Goal: Task Accomplishment & Management: Manage account settings

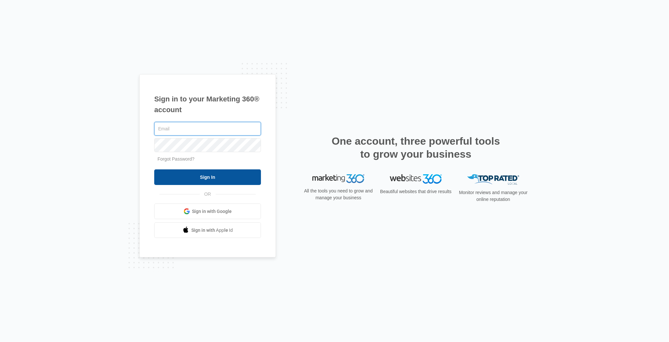
type input "mmuth@americanav.com"
click at [216, 175] on input "Sign In" at bounding box center [207, 178] width 107 height 16
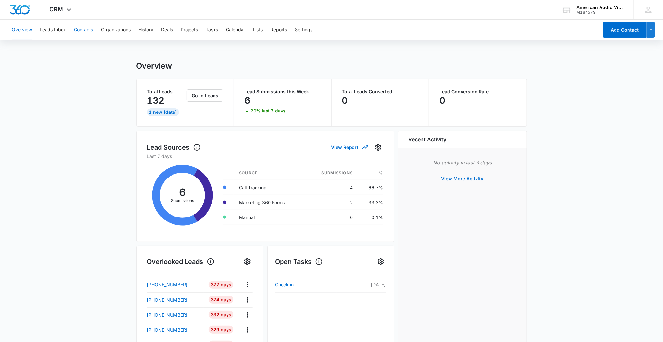
click at [82, 26] on button "Contacts" at bounding box center [83, 30] width 19 height 21
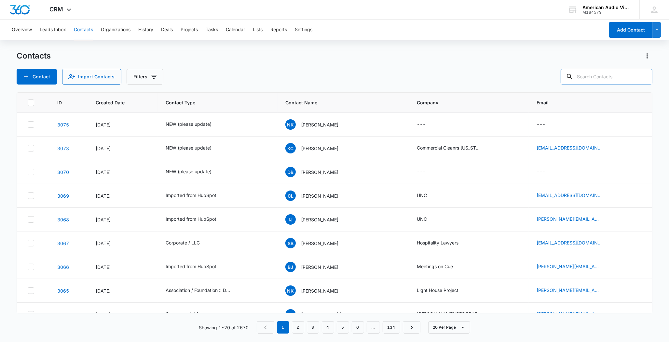
click at [617, 79] on input "text" at bounding box center [607, 77] width 92 height 16
type input "[PERSON_NAME]"
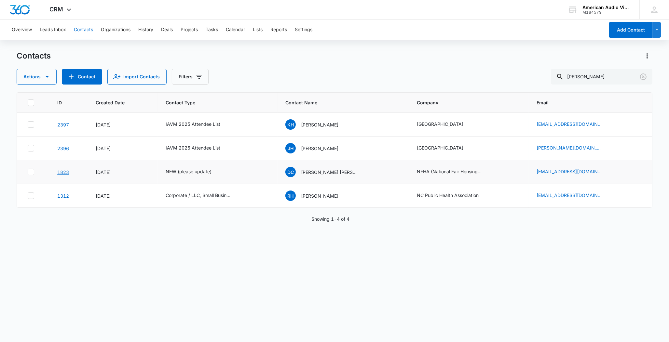
click at [66, 172] on link "1823" at bounding box center [63, 173] width 12 height 6
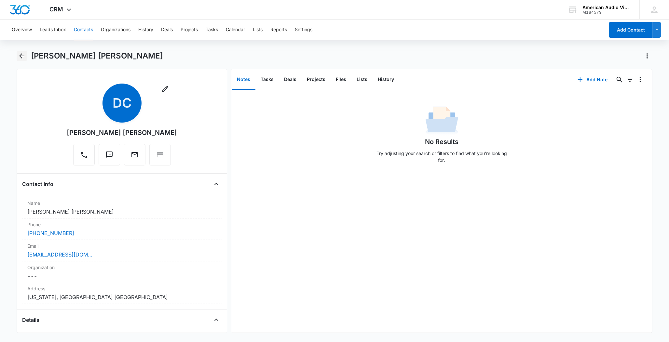
click at [21, 57] on icon "Back" at bounding box center [22, 56] width 8 height 8
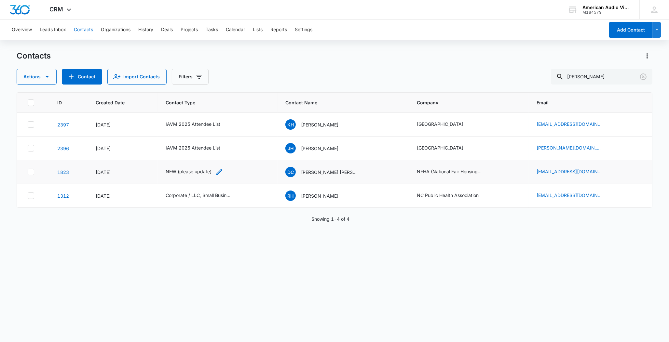
click at [198, 173] on div "NEW (please update)" at bounding box center [189, 171] width 46 height 7
click at [212, 130] on icon "Remove NEW (please update)" at bounding box center [212, 130] width 5 height 5
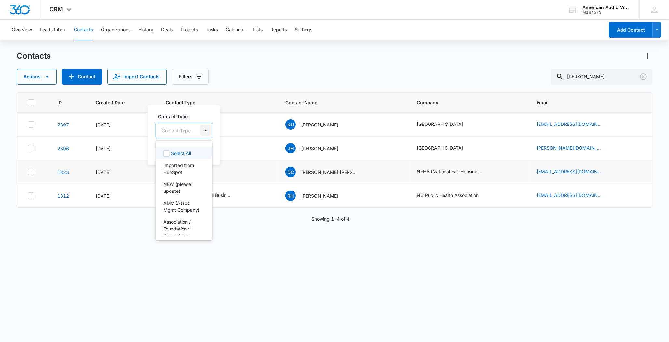
click at [206, 131] on div at bounding box center [205, 130] width 10 height 10
click at [166, 170] on p "AMC (Assoc Mgmt Company)" at bounding box center [183, 171] width 40 height 14
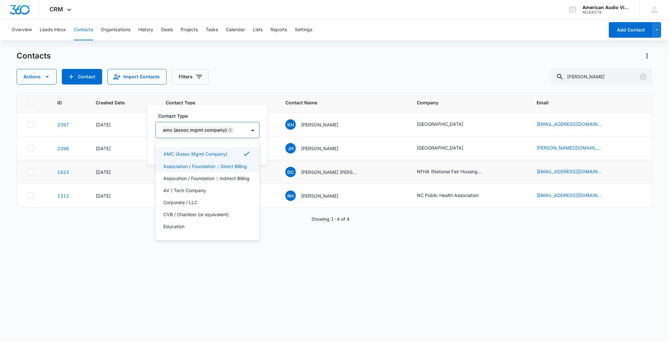
scroll to position [29, 0]
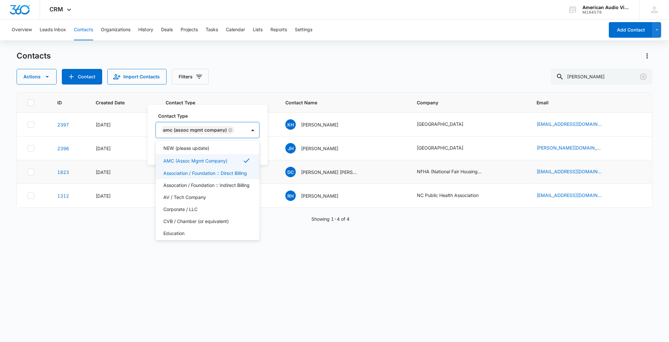
click at [210, 173] on p "Association / Foundation :: Direct Billing" at bounding box center [205, 173] width 84 height 7
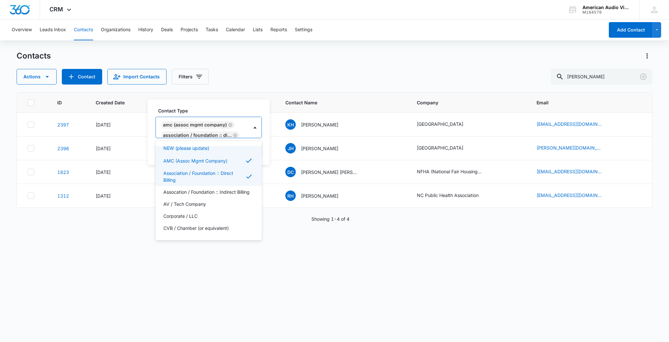
click at [229, 124] on icon "Remove AMC (Assoc Mgmt Company)" at bounding box center [230, 125] width 5 height 5
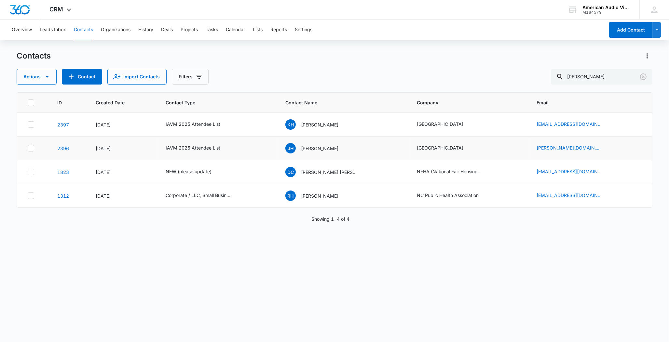
click at [276, 144] on td "IAVM 2025 Attendee List" at bounding box center [218, 149] width 120 height 24
click at [195, 172] on div "NEW (please update)" at bounding box center [189, 171] width 46 height 7
click at [244, 154] on button "Save" at bounding box center [242, 151] width 19 height 12
click at [632, 30] on button "Add Contact" at bounding box center [631, 30] width 44 height 16
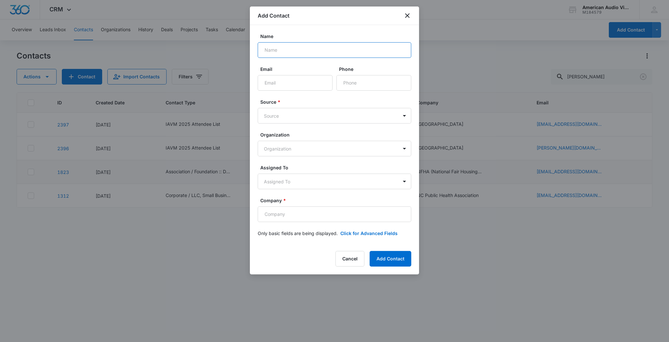
click at [317, 50] on input "Name" at bounding box center [335, 50] width 154 height 16
type input "[PERSON_NAME]"
type input "[EMAIL_ADDRESS][DOMAIN_NAME]"
type input "[PHONE_NUMBER]"
click at [271, 118] on body "CRM Apps Forms CRM Email Brand AI Assistant American Audio Video M184579 Your A…" at bounding box center [334, 171] width 669 height 342
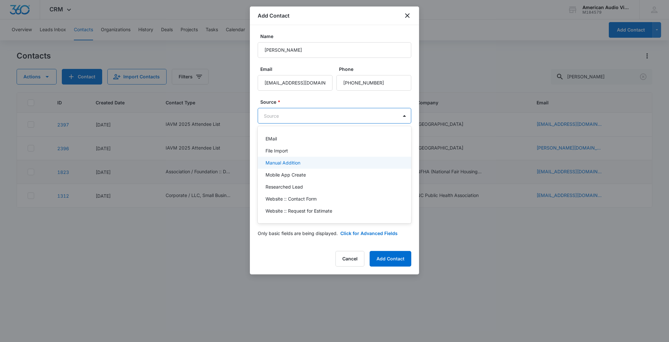
click at [281, 160] on p "Manual Addition" at bounding box center [283, 162] width 35 height 7
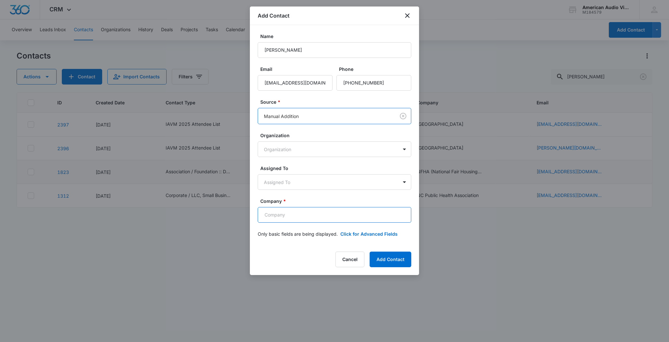
click at [282, 218] on input "Company *" at bounding box center [335, 215] width 154 height 16
type input "[US_STATE][GEOGRAPHIC_DATA]"
click at [365, 233] on button "Click for Advanced Fields" at bounding box center [368, 234] width 57 height 7
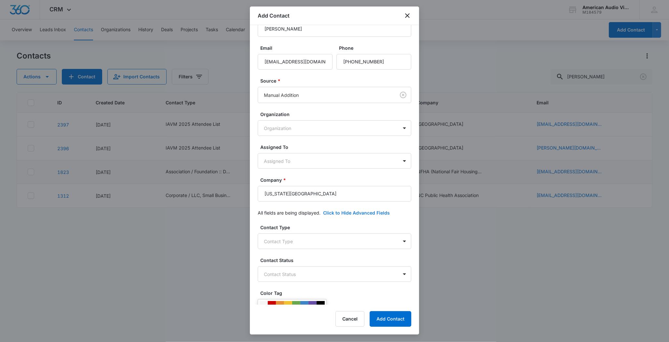
scroll to position [48, 0]
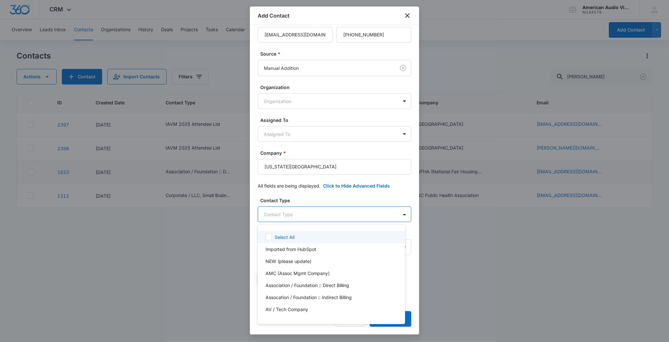
click at [320, 216] on body "CRM Apps Forms CRM Email Brand AI Assistant American Audio Video M184579 Your A…" at bounding box center [334, 171] width 669 height 342
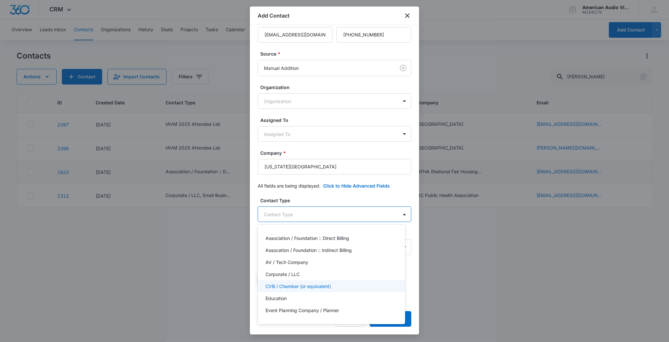
scroll to position [78, 0]
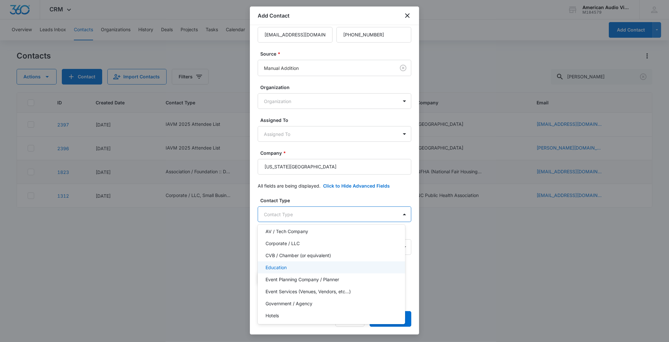
click at [277, 269] on p "Education" at bounding box center [276, 267] width 21 height 7
click at [408, 199] on div at bounding box center [334, 171] width 669 height 342
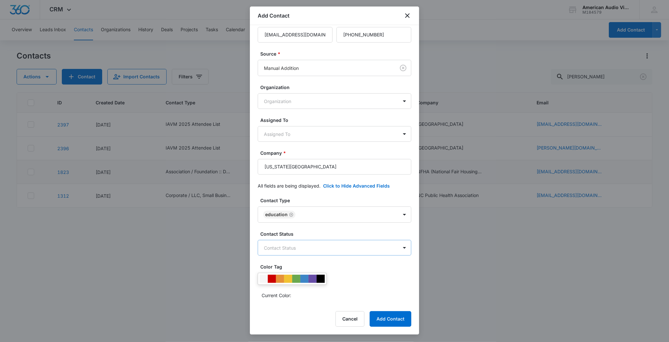
click at [311, 252] on body "CRM Apps Forms CRM Email Brand AI Assistant American Audio Video M184579 Your A…" at bounding box center [334, 171] width 669 height 342
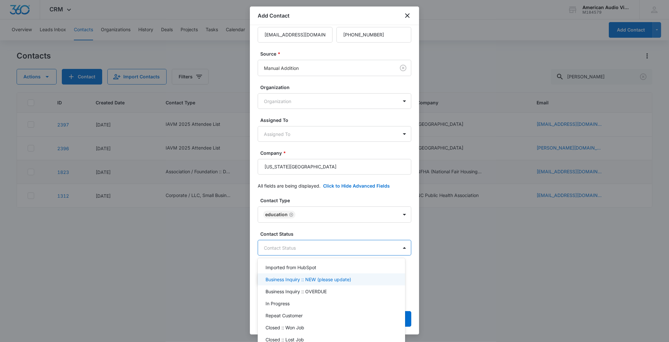
scroll to position [25, 0]
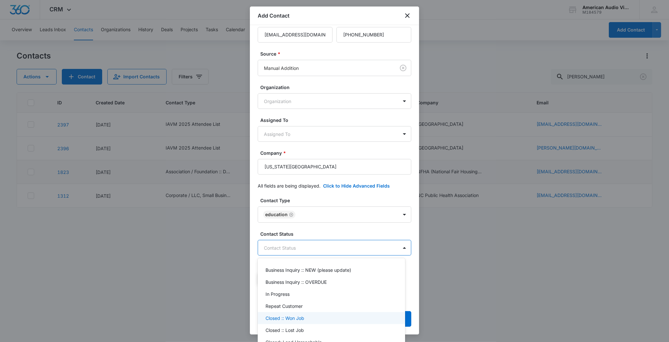
click at [305, 319] on div "Closed :: Won Job" at bounding box center [331, 318] width 131 height 7
click at [407, 209] on div at bounding box center [334, 171] width 669 height 342
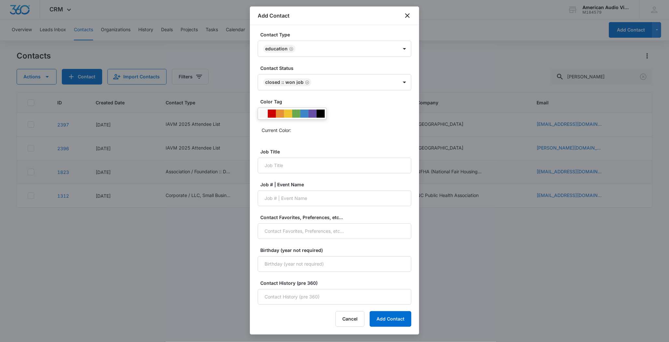
scroll to position [222, 0]
click at [397, 320] on button "Add Contact" at bounding box center [391, 319] width 42 height 16
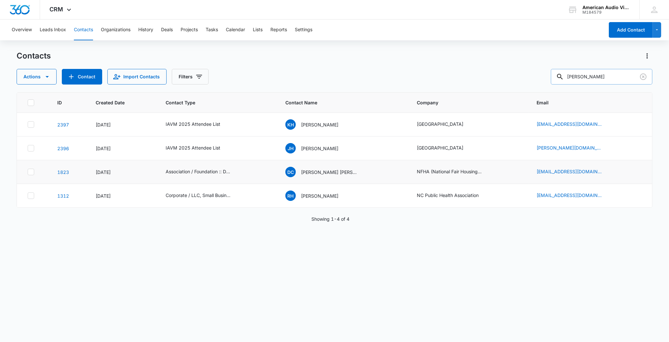
click at [616, 77] on input "[PERSON_NAME]" at bounding box center [602, 77] width 102 height 16
drag, startPoint x: 615, startPoint y: 77, endPoint x: 557, endPoint y: 77, distance: 58.3
click at [557, 77] on div "Actions Contact Import Contacts Filters [PERSON_NAME]" at bounding box center [335, 77] width 636 height 16
type input "raven"
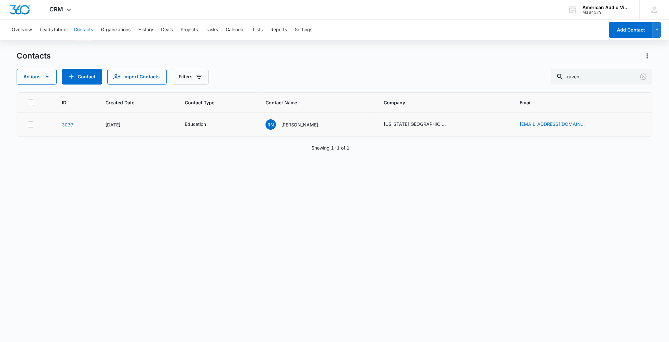
click at [71, 125] on link "3077" at bounding box center [68, 125] width 12 height 6
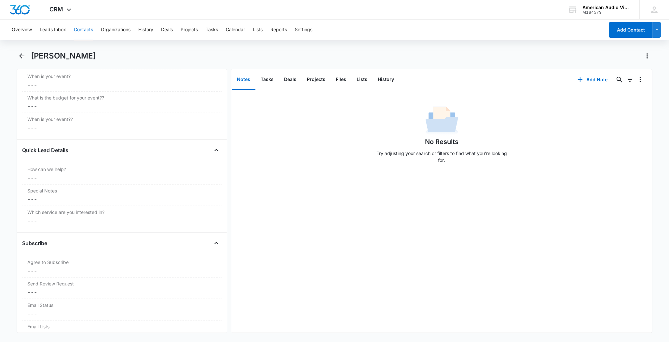
scroll to position [754, 0]
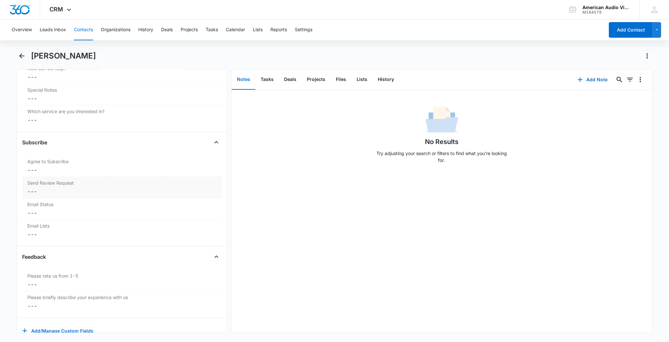
click at [49, 196] on dd "Cancel Save Changes ---" at bounding box center [121, 192] width 189 height 8
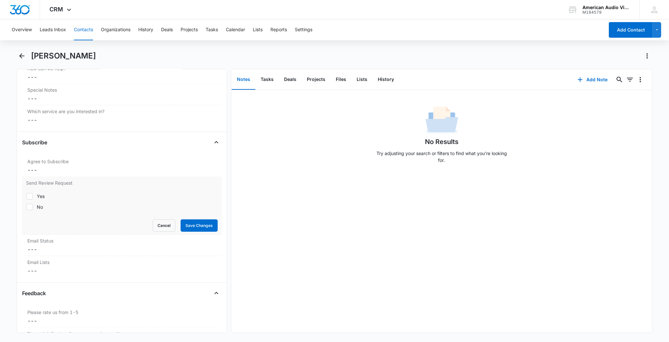
click at [45, 198] on div "Yes" at bounding box center [41, 196] width 8 height 7
click at [26, 197] on input "Yes" at bounding box center [26, 196] width 0 height 0
checkbox input "true"
click at [190, 225] on button "Save Changes" at bounding box center [199, 226] width 37 height 12
click at [31, 174] on dd "Cancel Save Changes ---" at bounding box center [121, 170] width 189 height 8
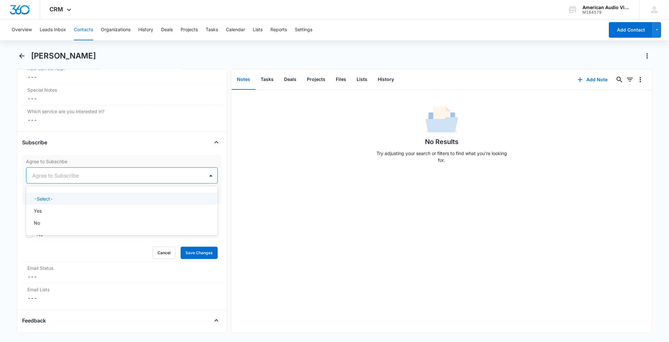
click at [40, 176] on div at bounding box center [114, 175] width 164 height 9
drag, startPoint x: 44, startPoint y: 211, endPoint x: 86, endPoint y: 206, distance: 42.2
click at [44, 211] on div "Yes" at bounding box center [121, 211] width 175 height 7
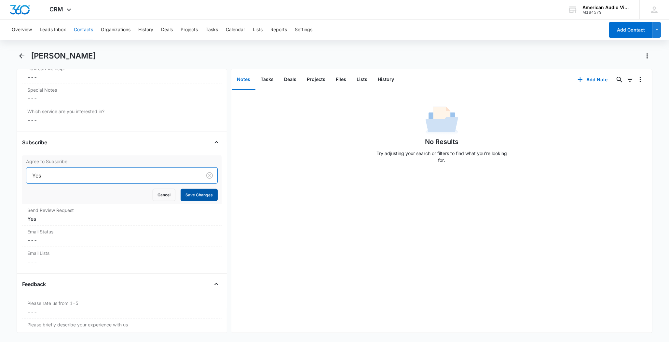
click at [189, 199] on button "Save Changes" at bounding box center [199, 195] width 37 height 12
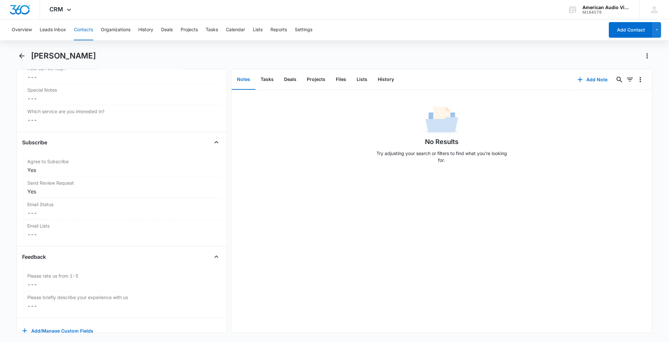
click at [83, 27] on button "Contacts" at bounding box center [83, 30] width 19 height 21
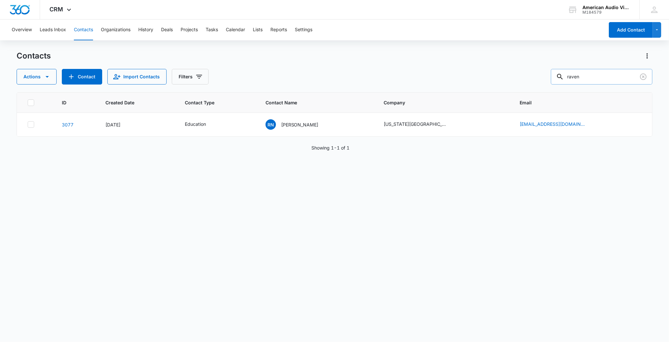
drag, startPoint x: 604, startPoint y: 78, endPoint x: 569, endPoint y: 72, distance: 35.3
click at [569, 72] on input "raven" at bounding box center [602, 77] width 102 height 16
type input "[PERSON_NAME]"
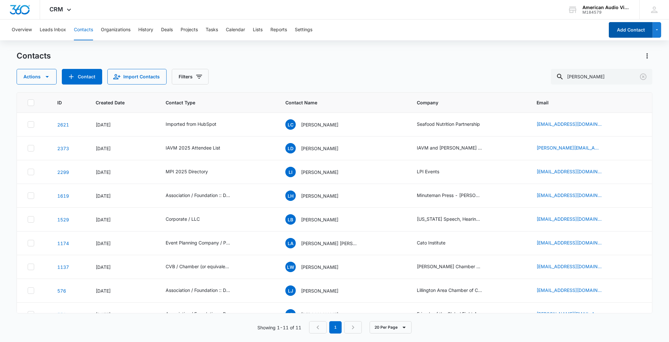
click at [639, 30] on button "Add Contact" at bounding box center [631, 30] width 44 height 16
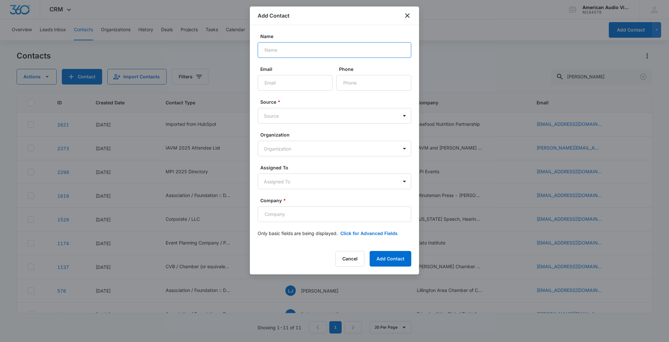
click at [362, 49] on input "Name" at bounding box center [335, 50] width 154 height 16
type input "[PERSON_NAME]"
type input "[PERSON_NAME][EMAIL_ADDRESS][DOMAIN_NAME]"
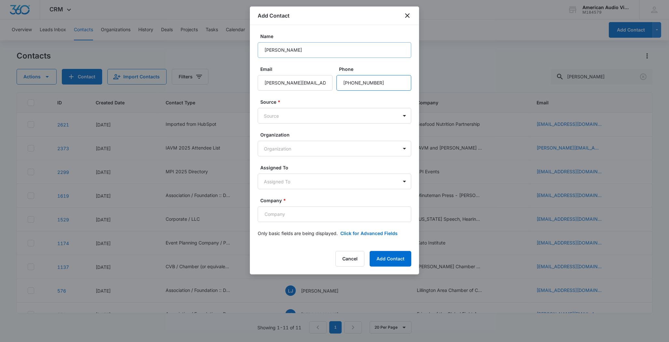
type input "[PHONE_NUMBER]"
type input "m"
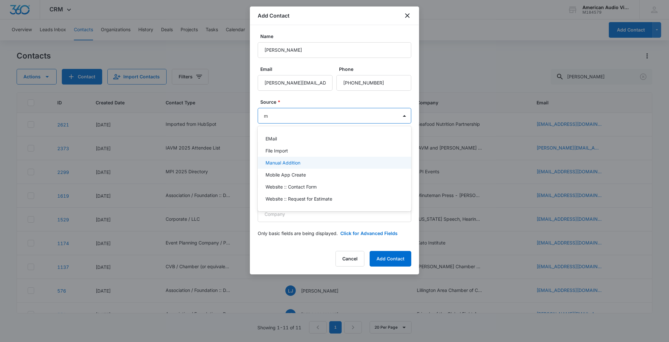
click at [293, 159] on p "Manual Addition" at bounding box center [283, 162] width 35 height 7
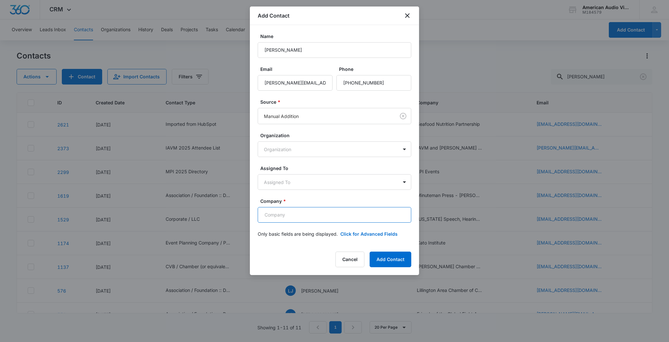
click at [291, 214] on input "Company *" at bounding box center [335, 215] width 154 height 16
type input "Wireless History Foundation"
click at [371, 234] on button "Click for Advanced Fields" at bounding box center [368, 234] width 57 height 7
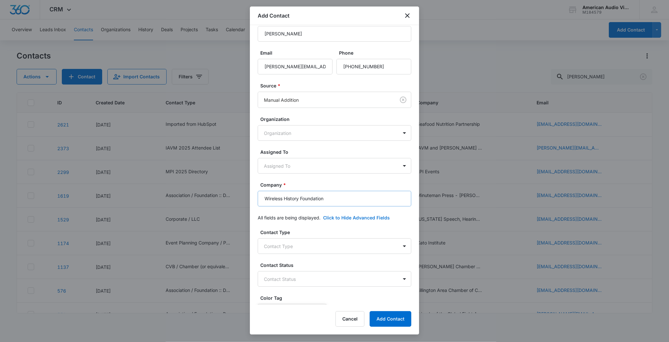
scroll to position [38, 0]
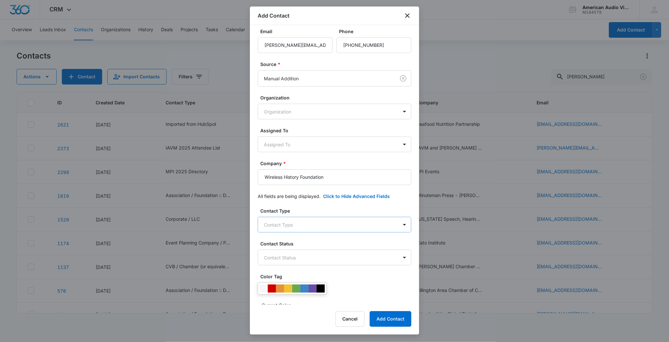
click at [305, 227] on body "CRM Apps Forms CRM Email Brand AI Assistant American Audio Video M184579 Your A…" at bounding box center [334, 171] width 669 height 342
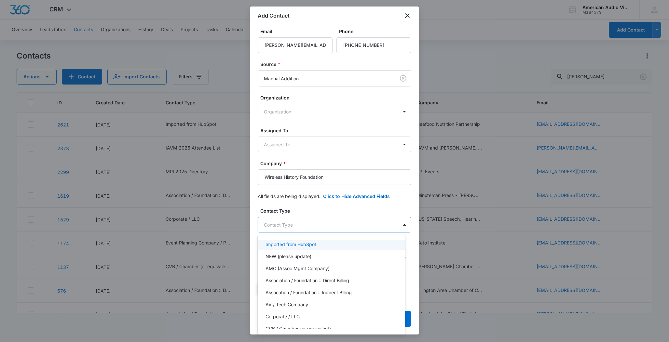
scroll to position [29, 0]
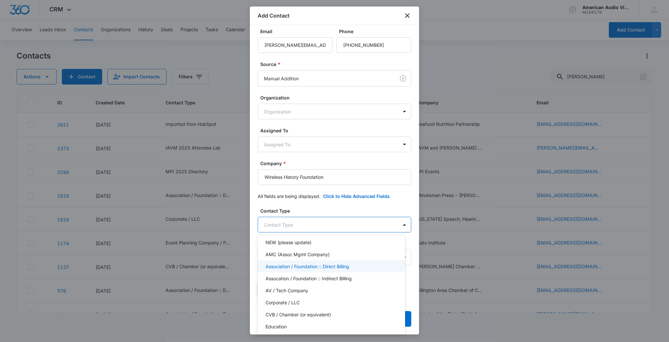
click at [315, 264] on p "Association / Foundation :: Direct Billing" at bounding box center [308, 266] width 84 height 7
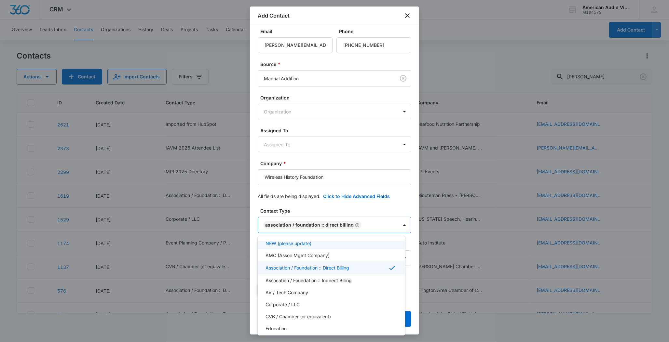
click at [404, 204] on div at bounding box center [334, 171] width 669 height 342
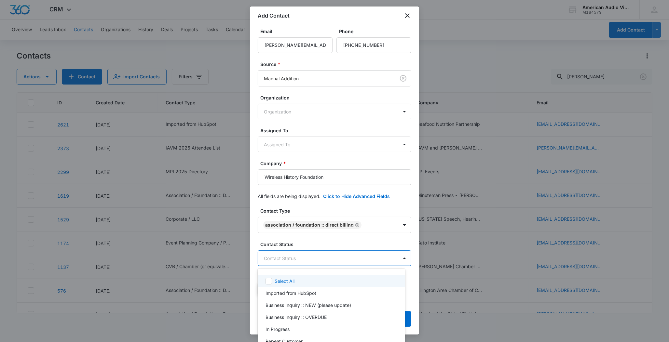
click at [317, 257] on body "CRM Apps Forms CRM Email Brand AI Assistant American Audio Video M184579 Your A…" at bounding box center [334, 171] width 669 height 342
click at [304, 292] on p "Imported from HubSpot" at bounding box center [291, 293] width 51 height 7
click at [410, 236] on div at bounding box center [334, 171] width 669 height 342
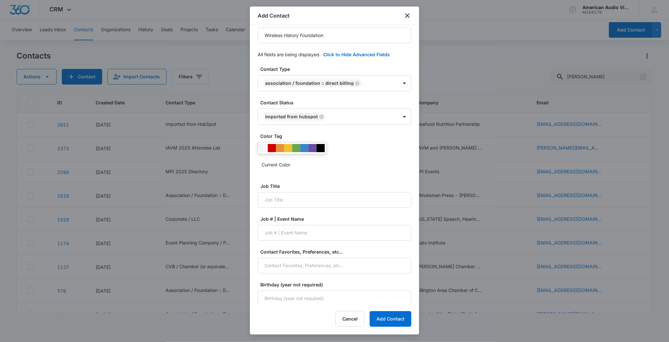
scroll to position [196, 0]
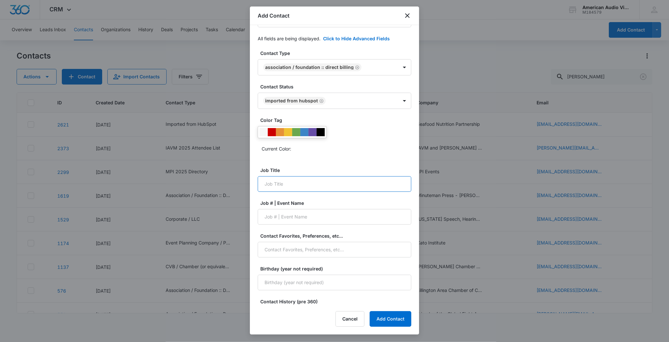
click at [310, 192] on input "Job Title" at bounding box center [335, 184] width 154 height 16
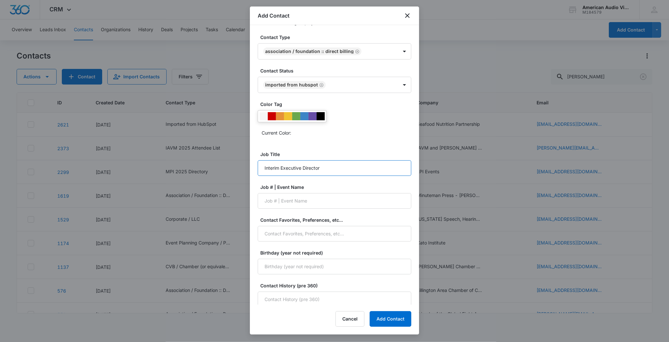
scroll to position [222, 0]
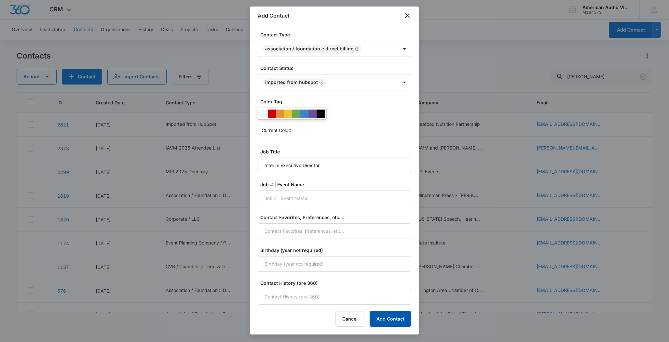
type input "Interim Executive Director"
click at [394, 318] on button "Add Contact" at bounding box center [391, 319] width 42 height 16
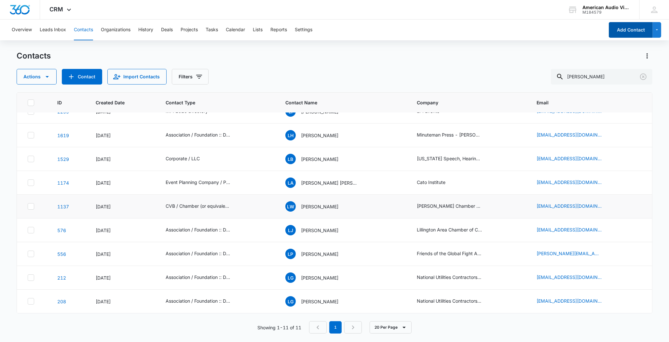
scroll to position [0, 0]
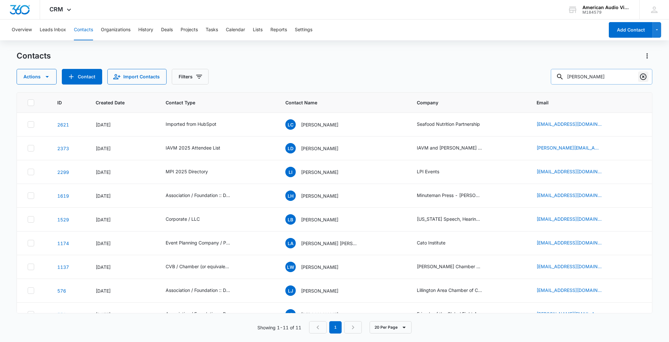
click at [642, 77] on icon "Clear" at bounding box center [644, 77] width 8 height 8
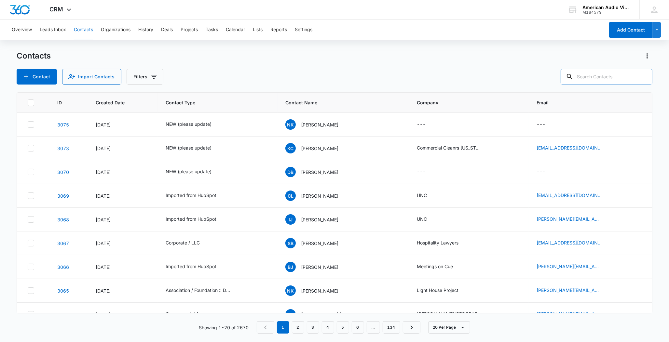
click at [630, 76] on input "text" at bounding box center [607, 77] width 92 height 16
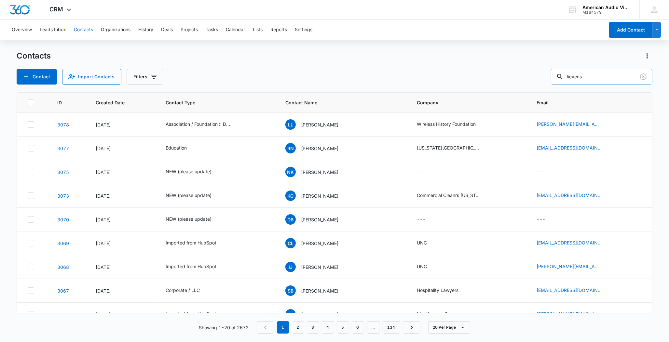
type input "lievens"
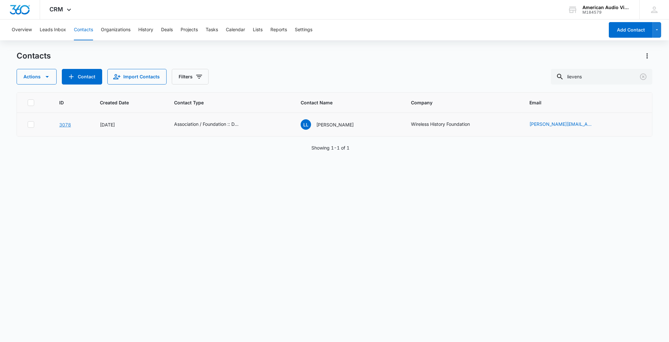
click at [64, 122] on link "3078" at bounding box center [65, 125] width 12 height 6
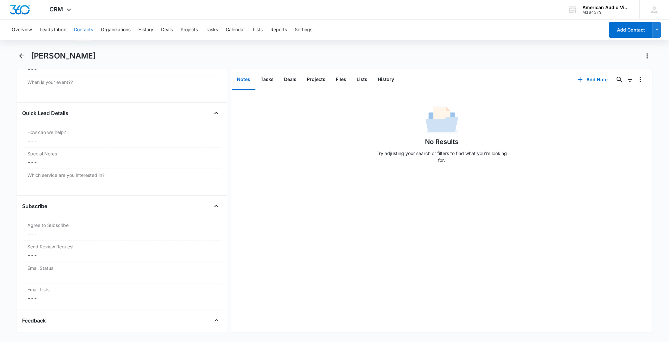
scroll to position [744, 0]
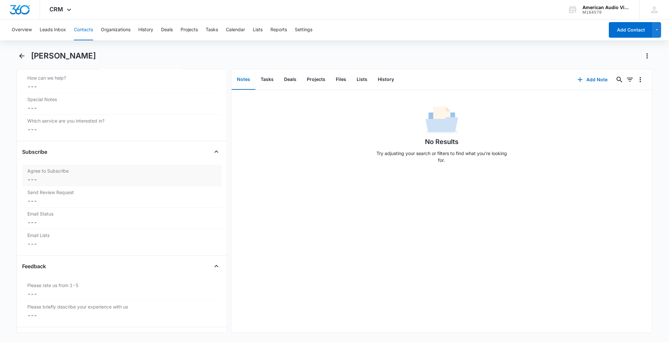
click at [48, 184] on dd "Cancel Save Changes ---" at bounding box center [121, 180] width 189 height 8
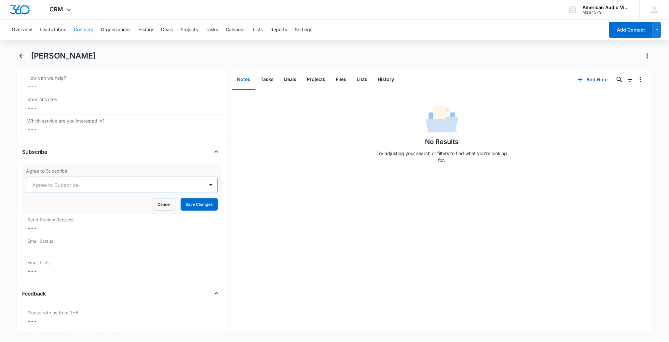
click at [151, 188] on div at bounding box center [114, 185] width 164 height 9
drag, startPoint x: 39, startPoint y: 222, endPoint x: 89, endPoint y: 212, distance: 50.8
click at [40, 222] on p "Yes" at bounding box center [38, 220] width 8 height 7
click at [193, 206] on button "Save Changes" at bounding box center [199, 205] width 37 height 12
click at [33, 232] on dd "Cancel Save Changes ---" at bounding box center [121, 229] width 189 height 8
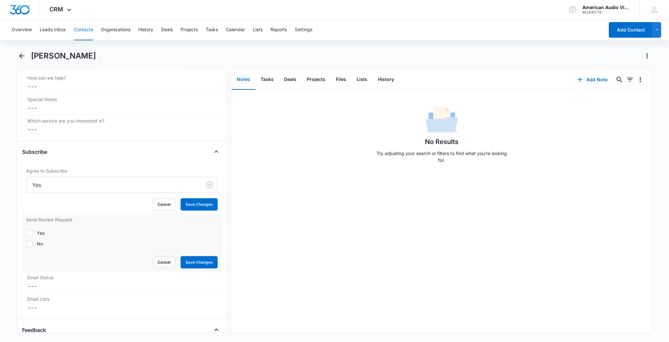
click at [29, 236] on icon at bounding box center [30, 233] width 6 height 6
click at [26, 233] on input "Yes" at bounding box center [26, 233] width 0 height 0
checkbox input "true"
click at [183, 268] on button "Save Changes" at bounding box center [199, 262] width 37 height 12
